Goal: Information Seeking & Learning: Learn about a topic

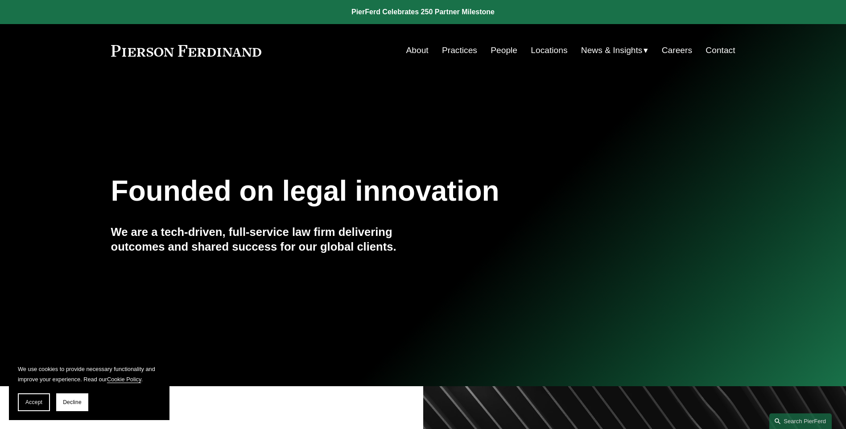
click at [539, 50] on link "Locations" at bounding box center [549, 50] width 37 height 17
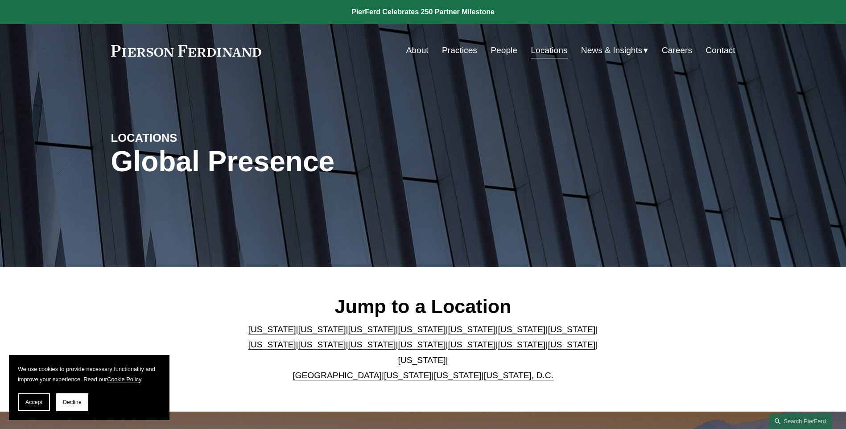
click at [504, 371] on link "Washington, D.C." at bounding box center [519, 375] width 70 height 9
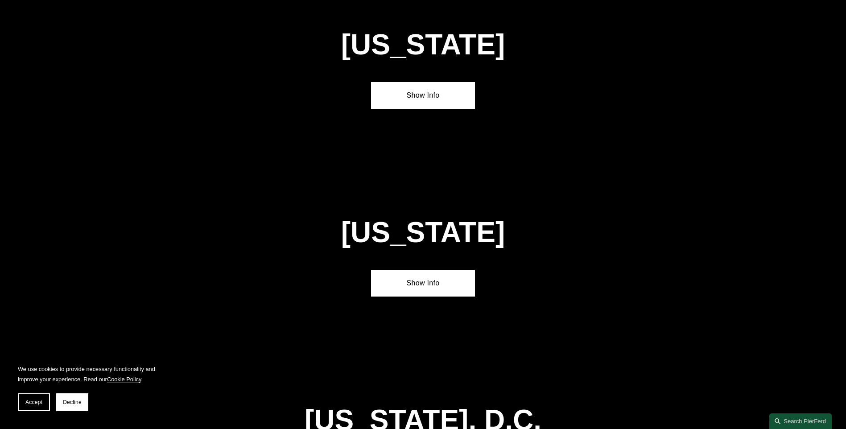
scroll to position [3756, 0]
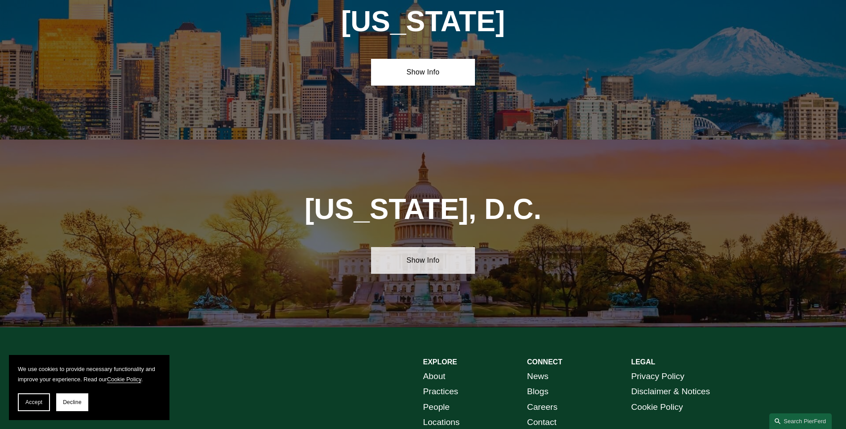
click at [429, 247] on link "Show Info" at bounding box center [423, 260] width 104 height 27
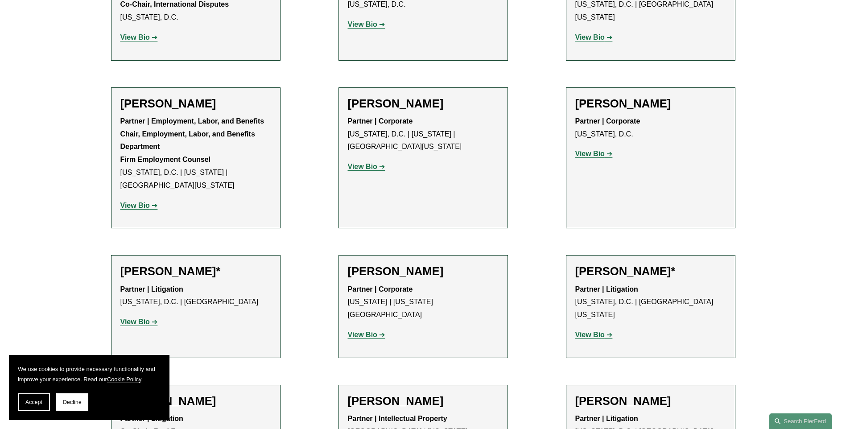
scroll to position [625, 0]
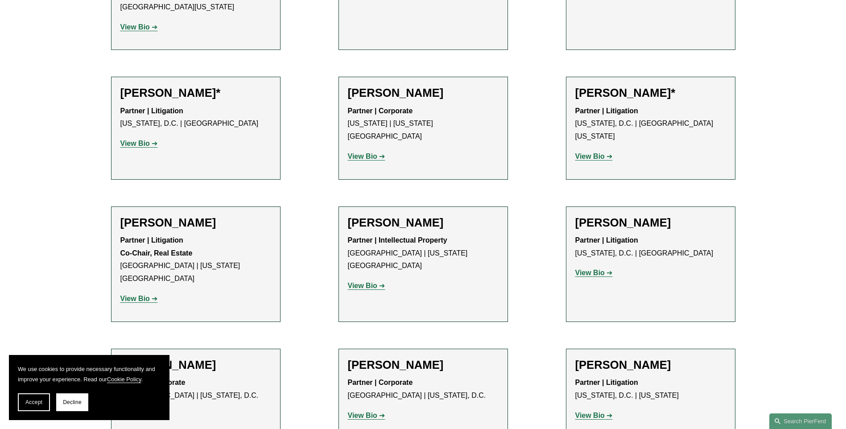
click at [604, 99] on h2 "Tiffany A. Hosey*" at bounding box center [651, 93] width 151 height 14
click at [597, 153] on strong "View Bio" at bounding box center [590, 157] width 29 height 8
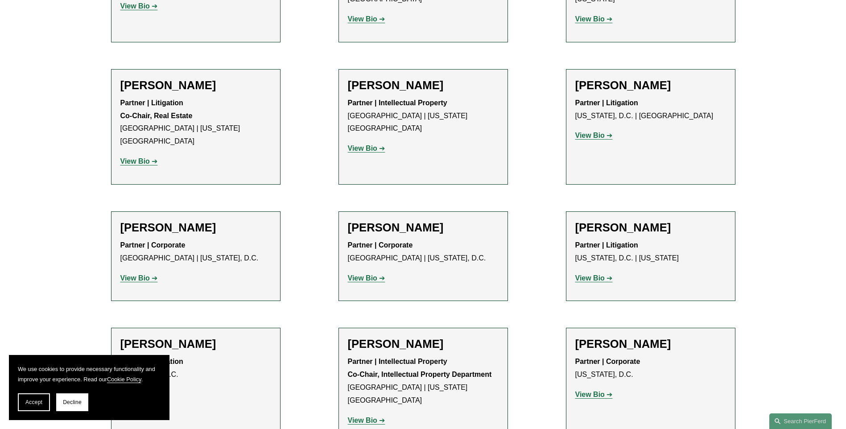
scroll to position [848, 0]
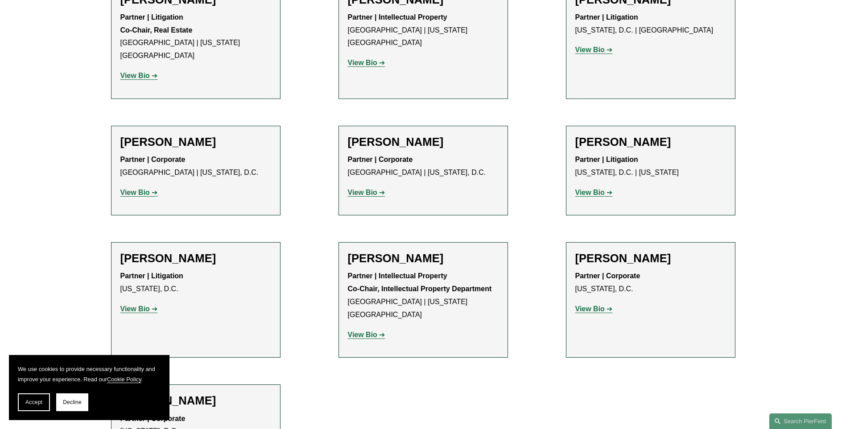
click at [149, 305] on strong "View Bio" at bounding box center [134, 309] width 29 height 8
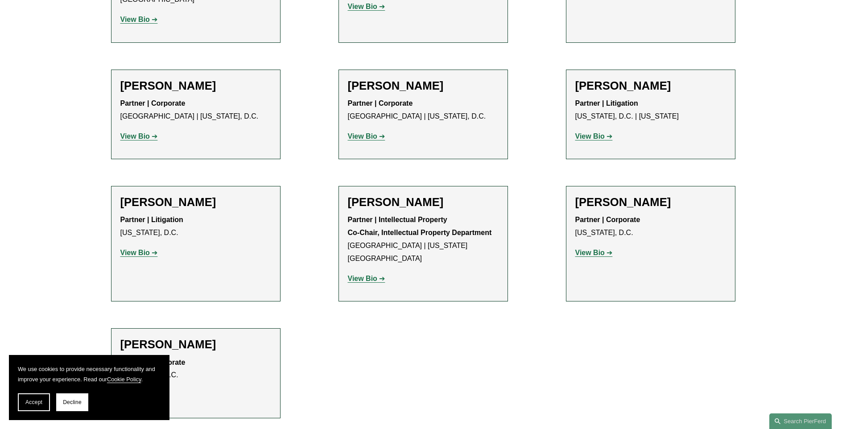
scroll to position [981, 0]
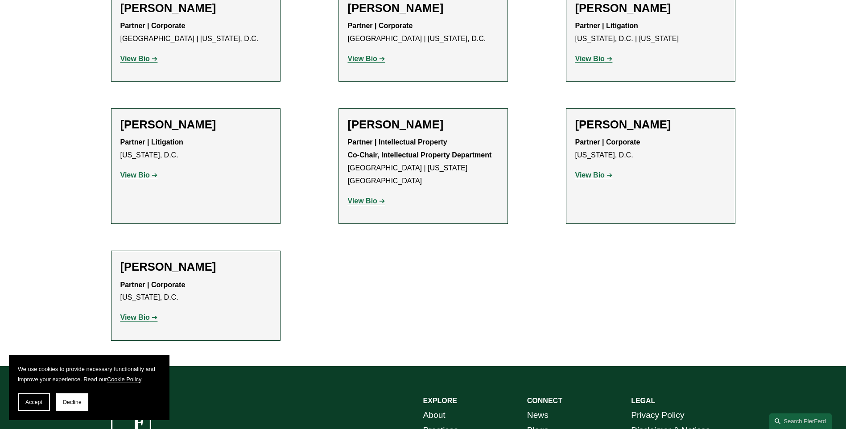
click at [131, 314] on strong "View Bio" at bounding box center [134, 318] width 29 height 8
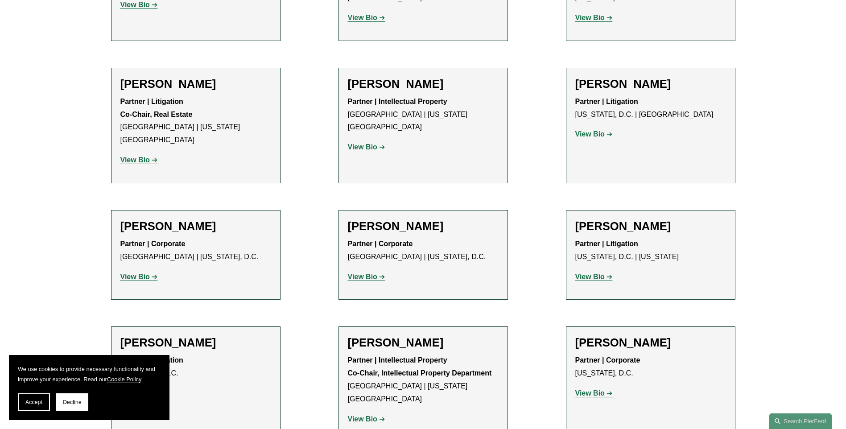
scroll to position [758, 0]
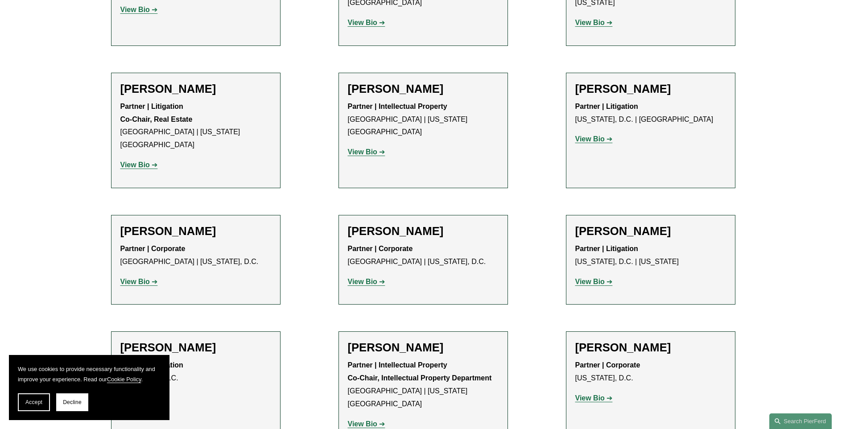
click at [370, 420] on strong "View Bio" at bounding box center [362, 424] width 29 height 8
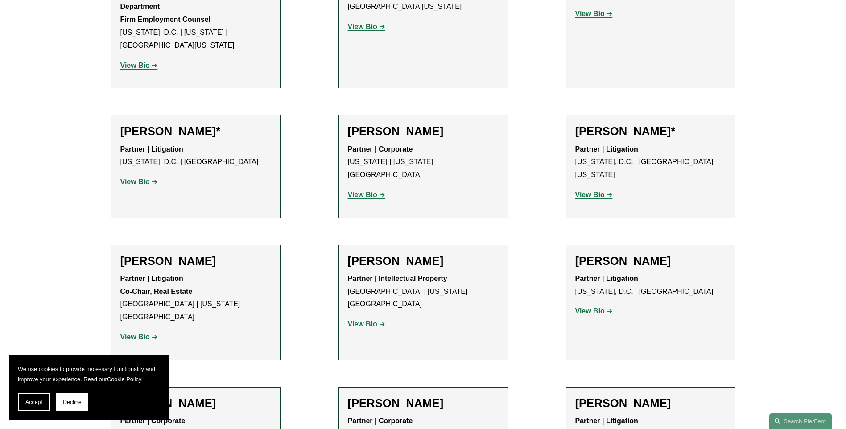
scroll to position [535, 0]
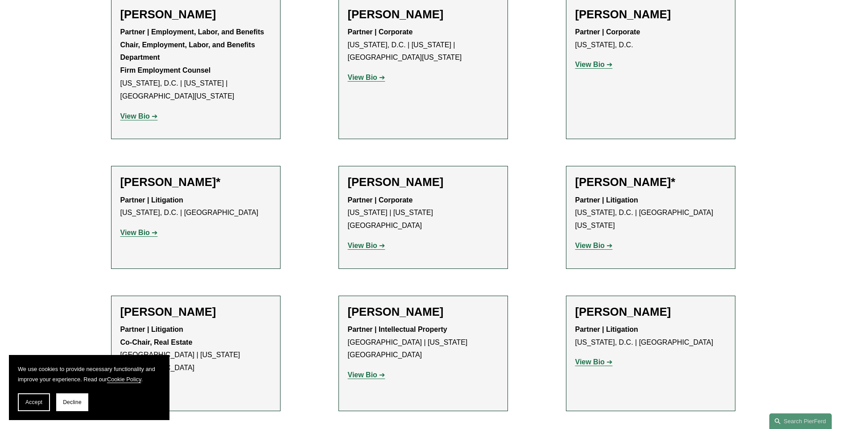
click at [147, 230] on strong "View Bio" at bounding box center [134, 233] width 29 height 8
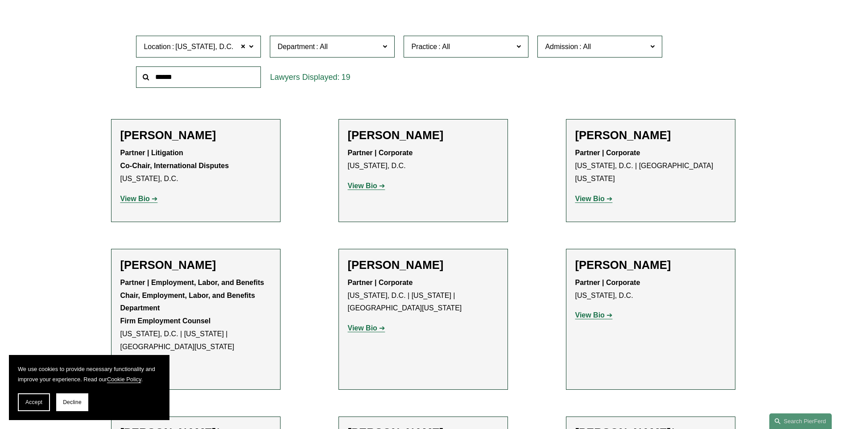
scroll to position [282, 0]
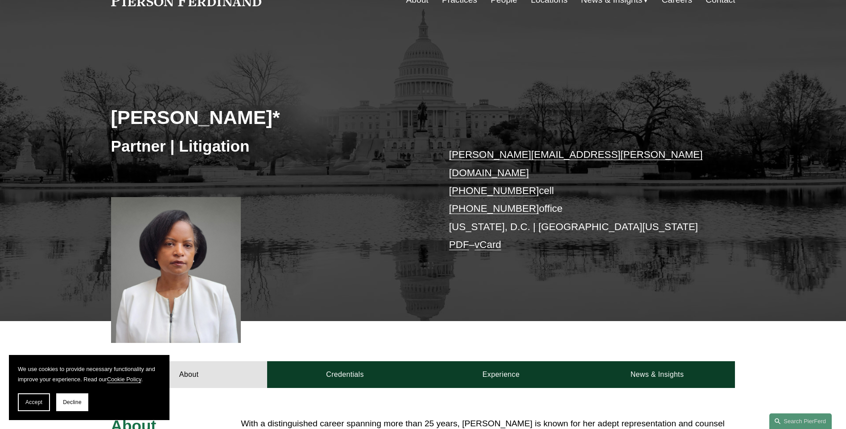
scroll to position [134, 0]
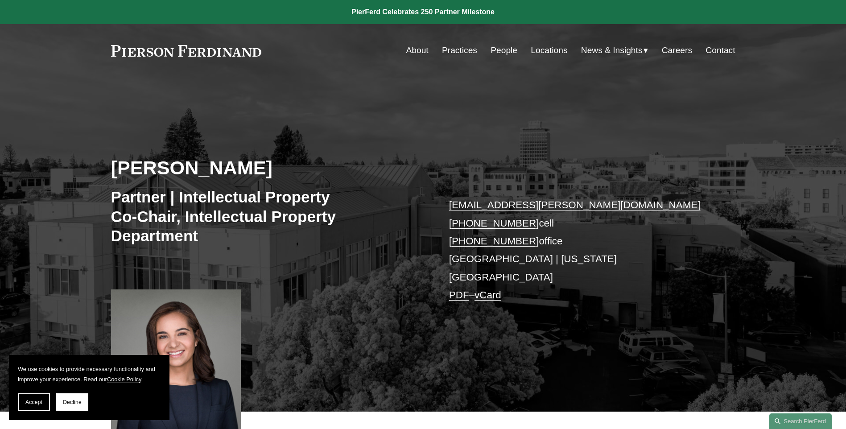
scroll to position [178, 0]
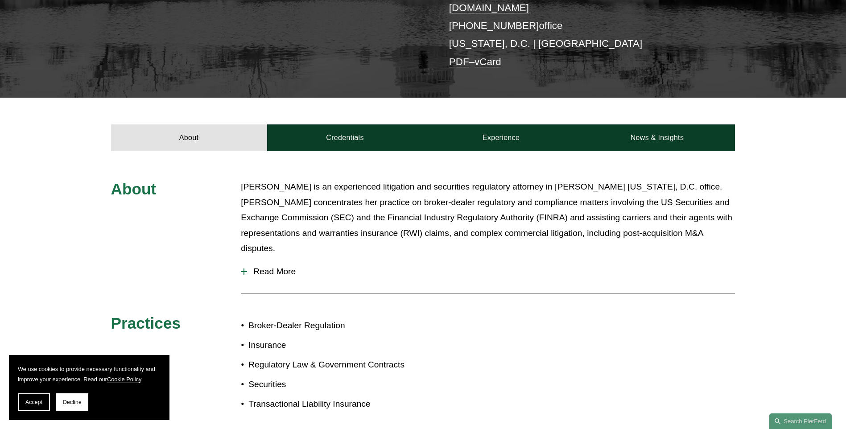
scroll to position [223, 0]
